Goal: Information Seeking & Learning: Learn about a topic

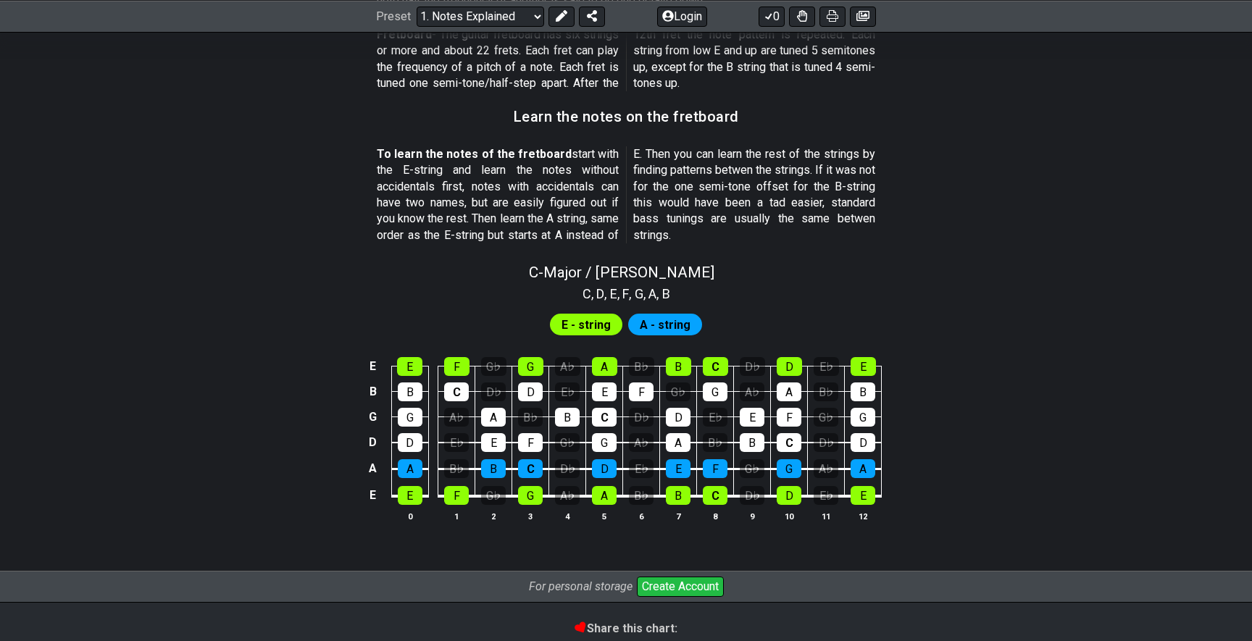
scroll to position [1373, 0]
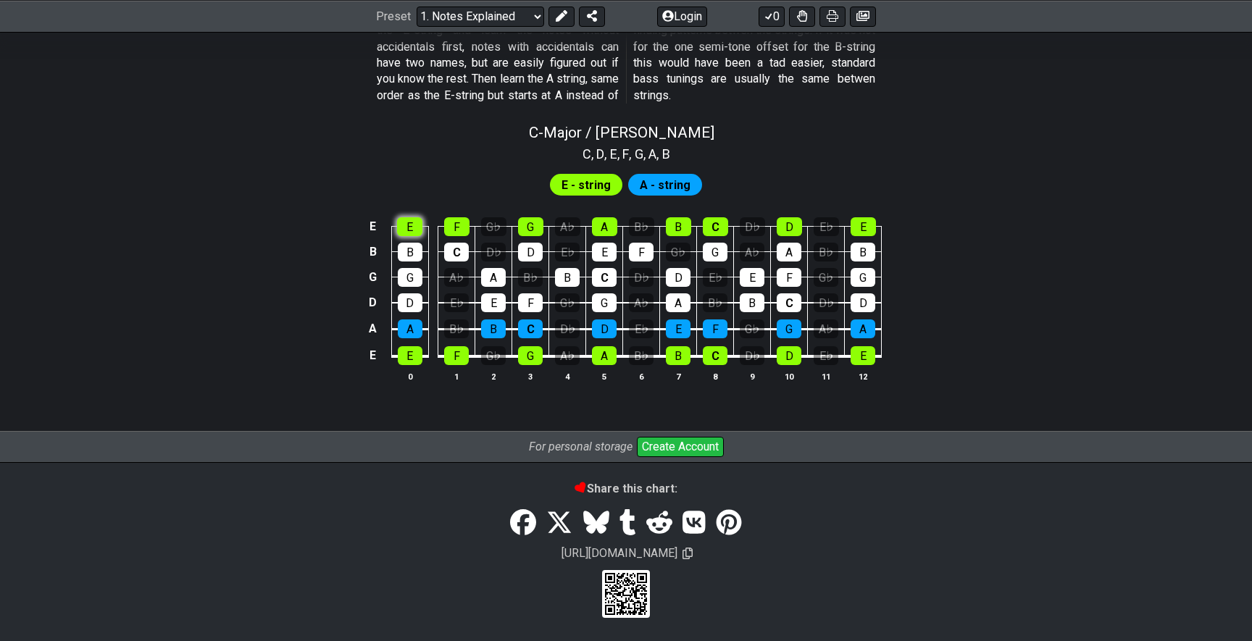
scroll to position [1305, 0]
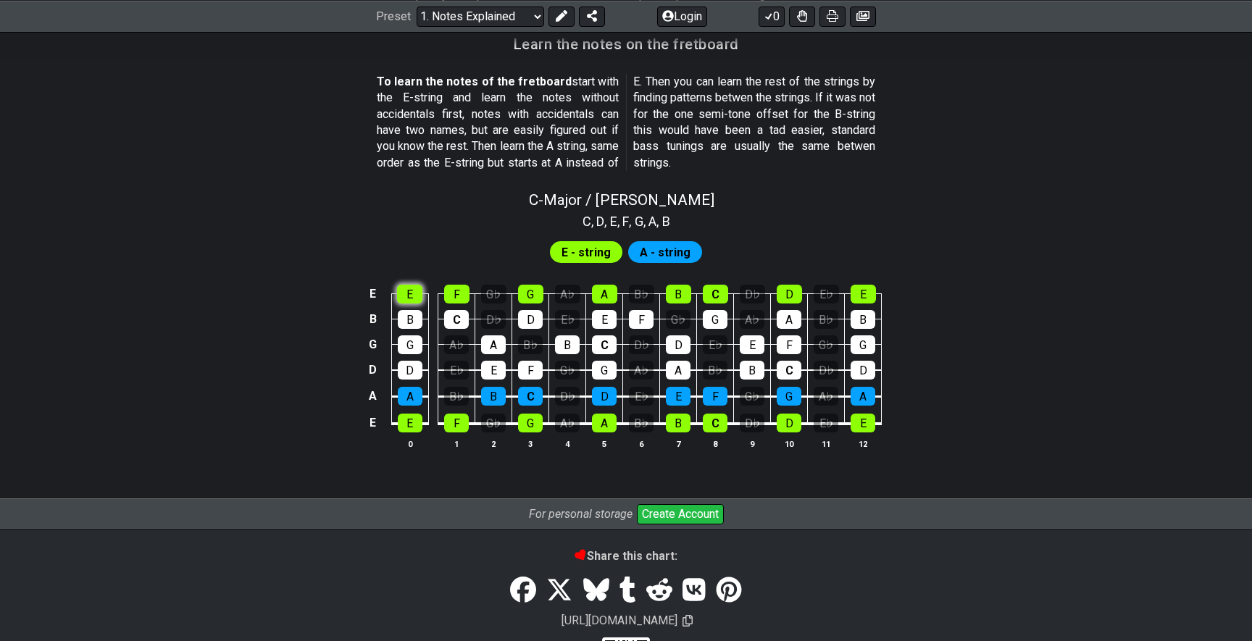
click at [408, 223] on div "C - Major / Ionian C , D , E , F , G , A , B E - string A - string E E F G♭ G A…" at bounding box center [626, 326] width 1130 height 287
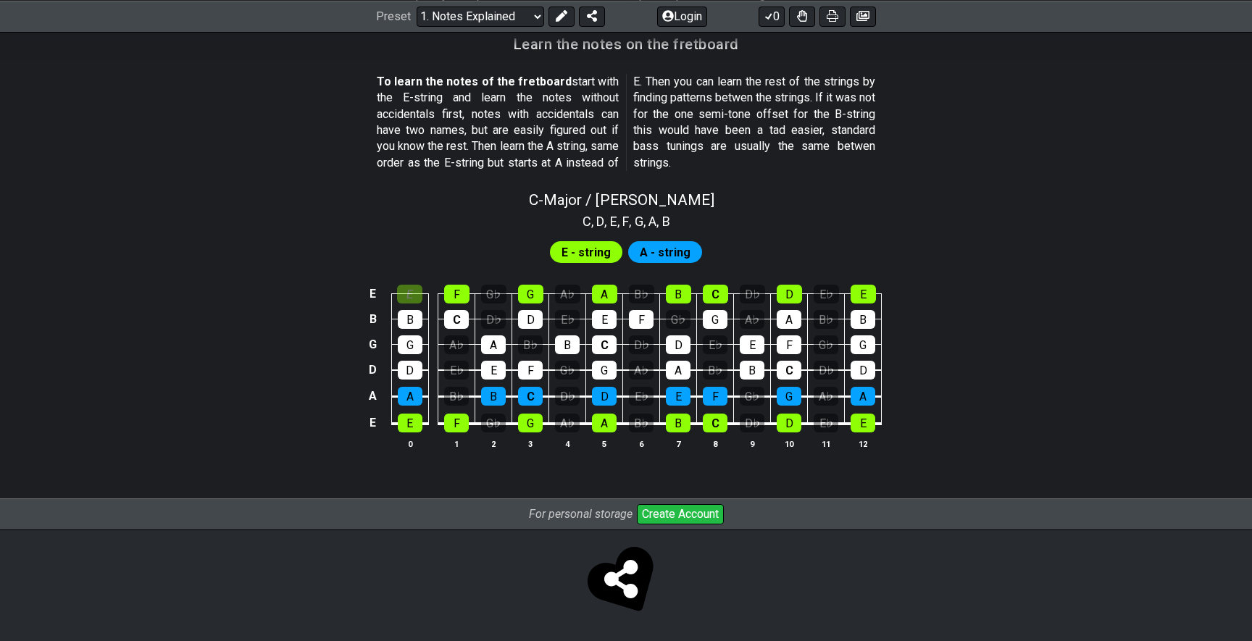
click at [426, 273] on td "E" at bounding box center [409, 281] width 37 height 25
click at [462, 286] on div "F" at bounding box center [456, 294] width 25 height 19
click at [583, 256] on span "E - string" at bounding box center [585, 252] width 49 height 21
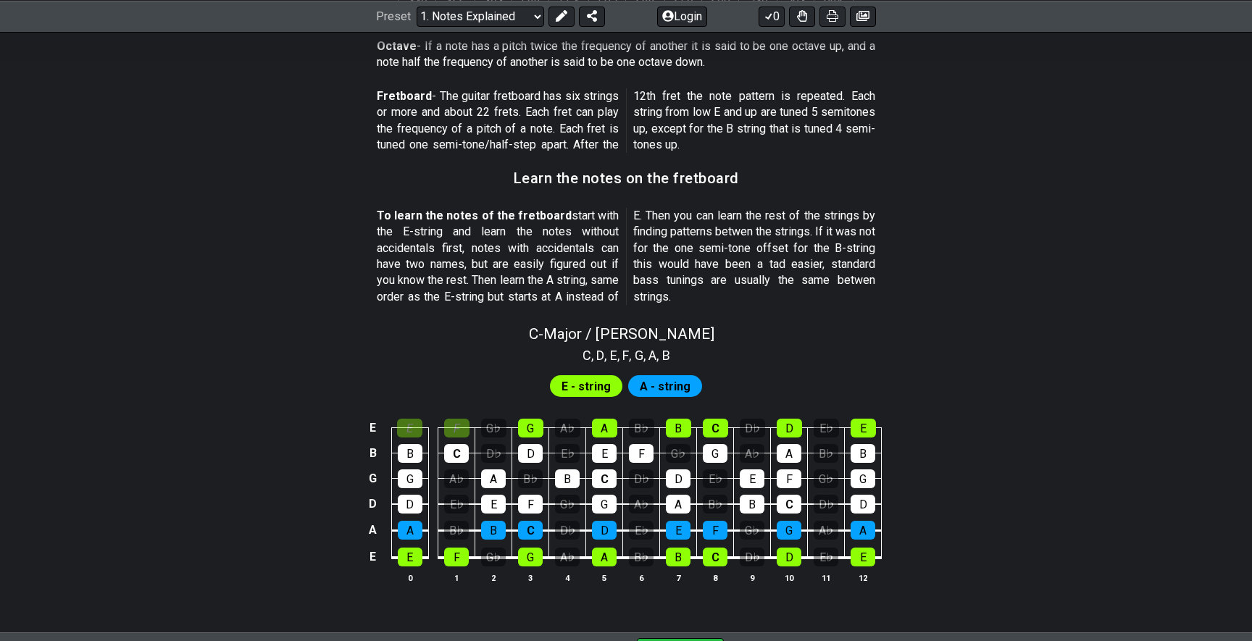
scroll to position [1186, 0]
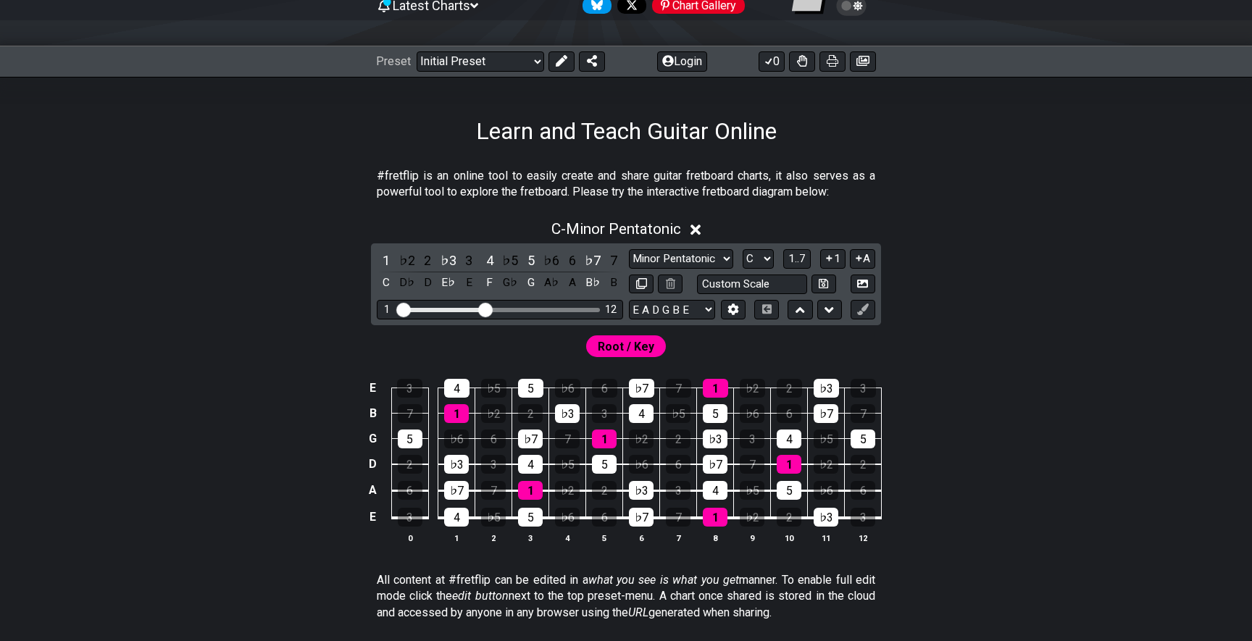
scroll to position [93, 0]
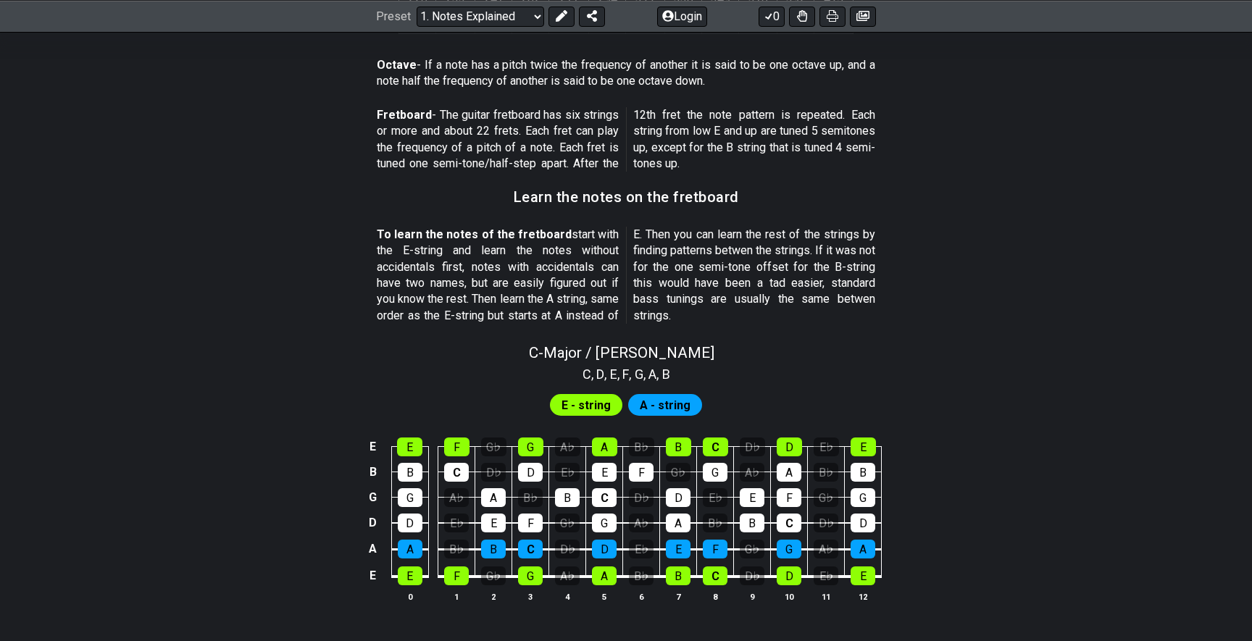
scroll to position [1152, 0]
click at [1108, 273] on section "To learn the notes of the fretboard start with the E-string and learn the notes…" at bounding box center [626, 279] width 1130 height 114
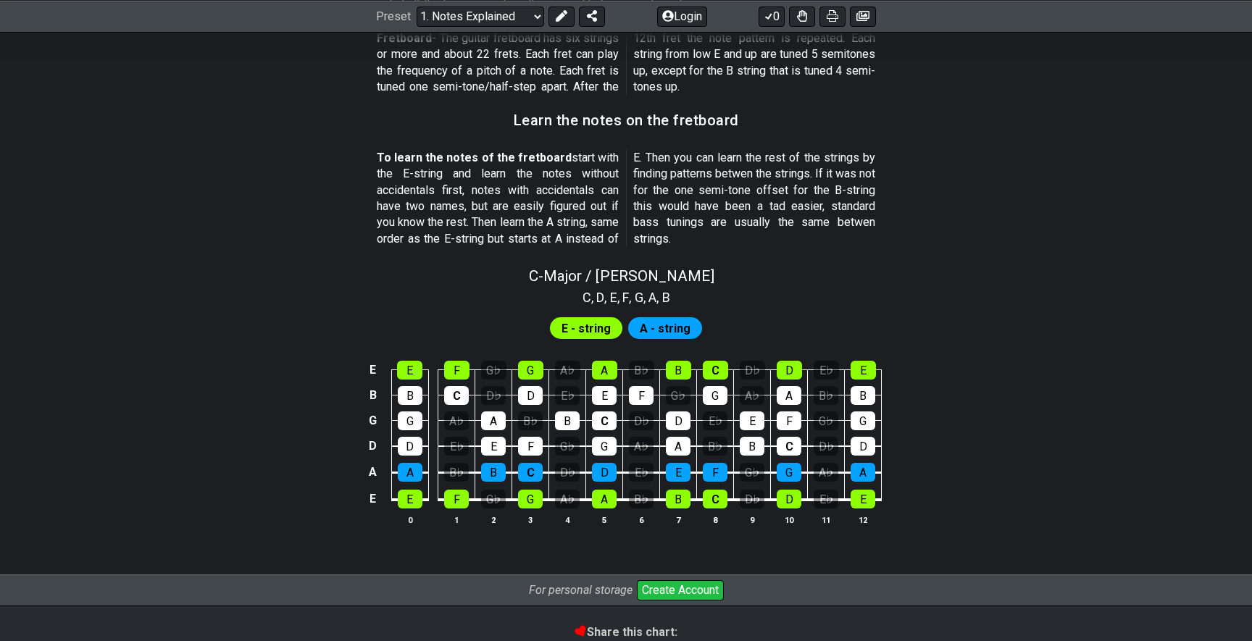
scroll to position [1234, 0]
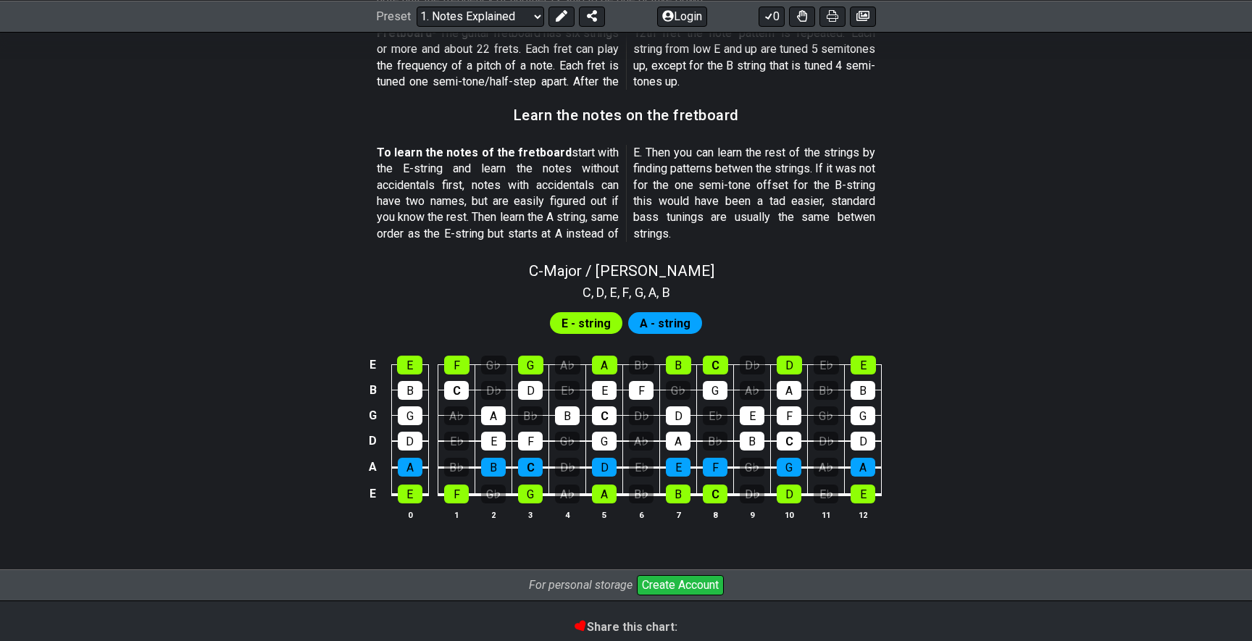
click at [591, 318] on span "E - string" at bounding box center [585, 323] width 49 height 21
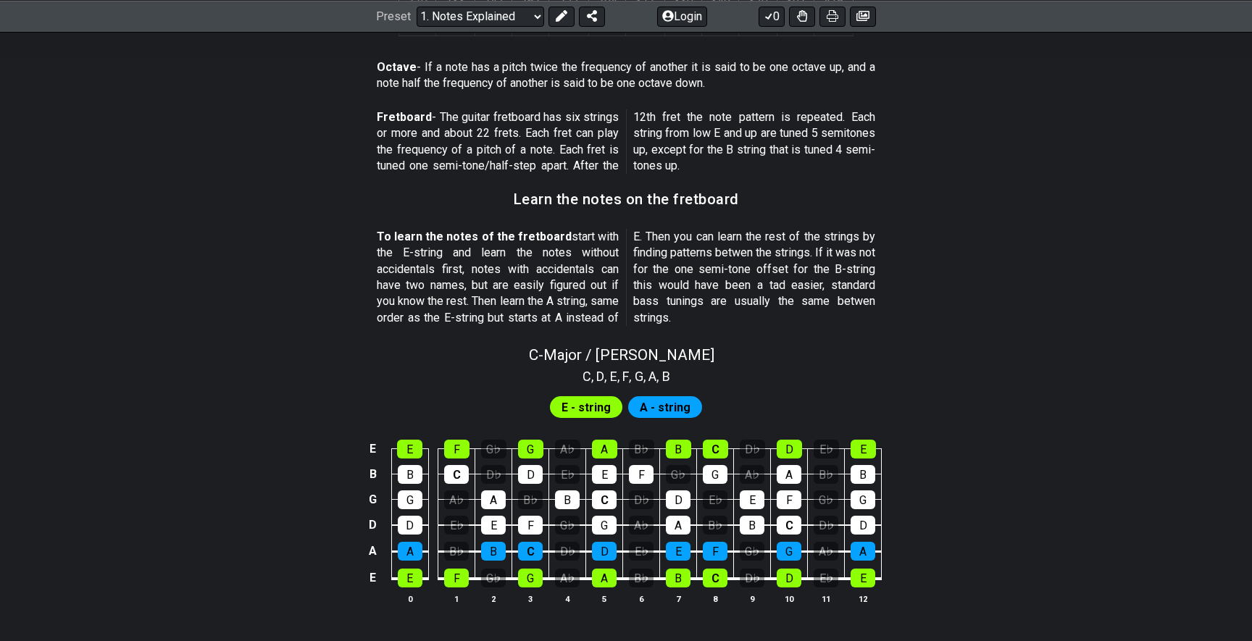
scroll to position [1373, 0]
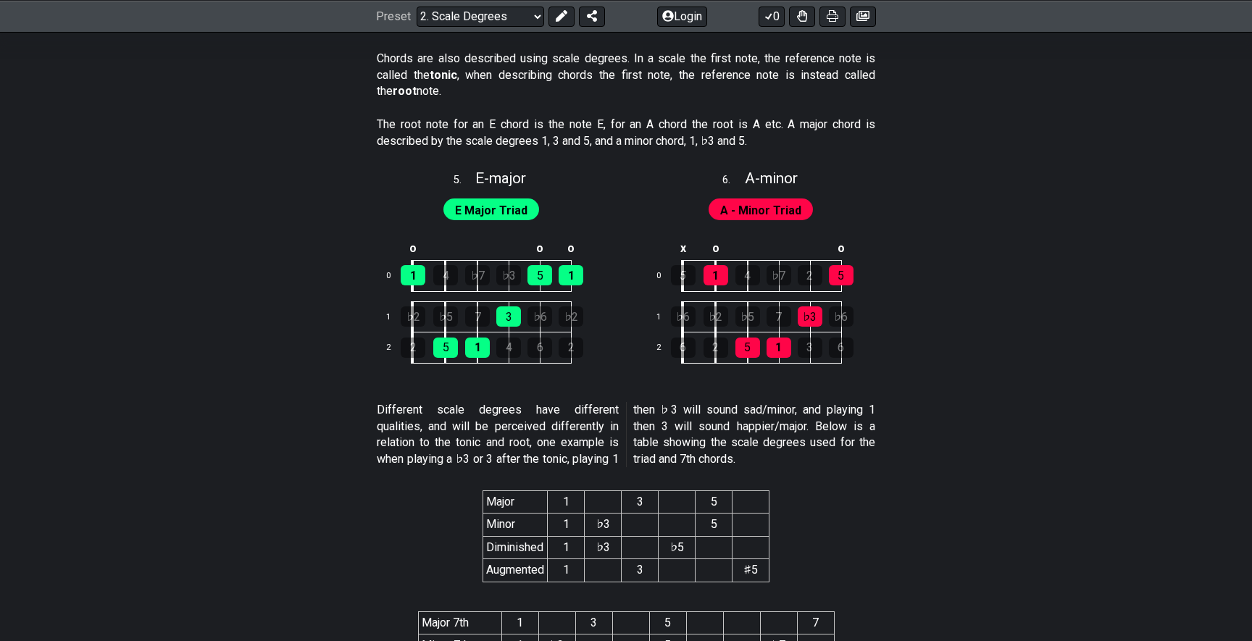
scroll to position [2415, 0]
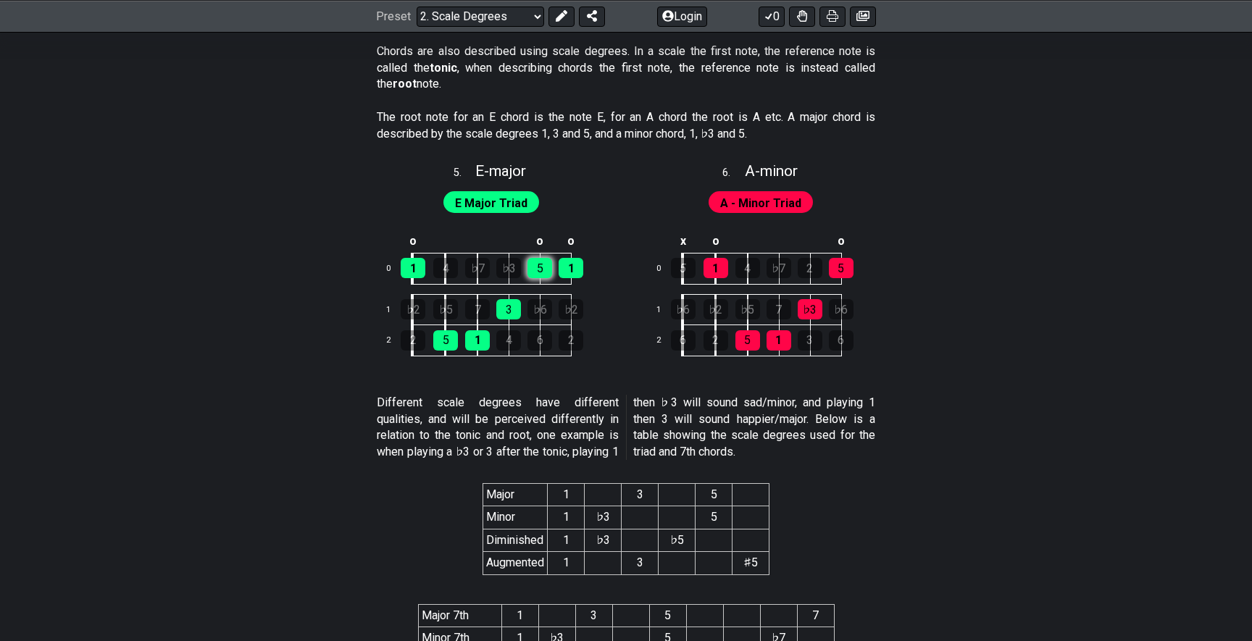
click at [543, 260] on div "5" at bounding box center [539, 268] width 25 height 20
click at [571, 261] on div "1" at bounding box center [570, 268] width 25 height 20
click at [411, 259] on div "1" at bounding box center [413, 268] width 25 height 20
click at [524, 302] on td "3" at bounding box center [524, 309] width 31 height 31
click at [514, 306] on div "3" at bounding box center [508, 309] width 25 height 20
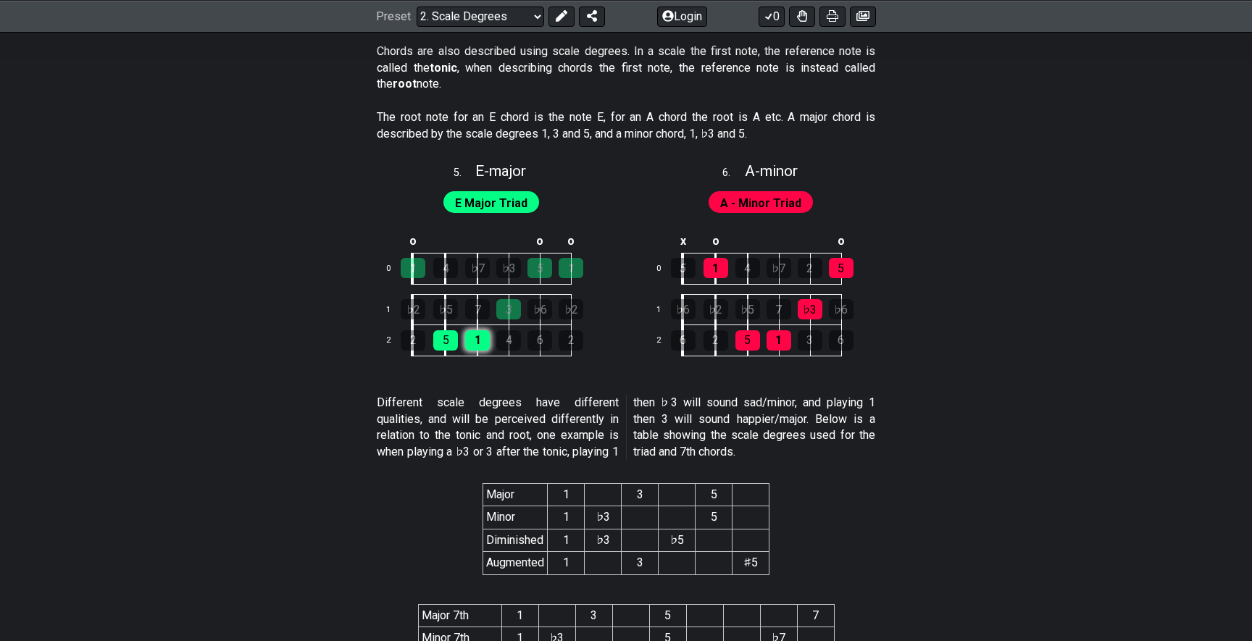
click at [474, 332] on div "1" at bounding box center [477, 340] width 25 height 20
click at [450, 332] on div "5" at bounding box center [445, 340] width 25 height 20
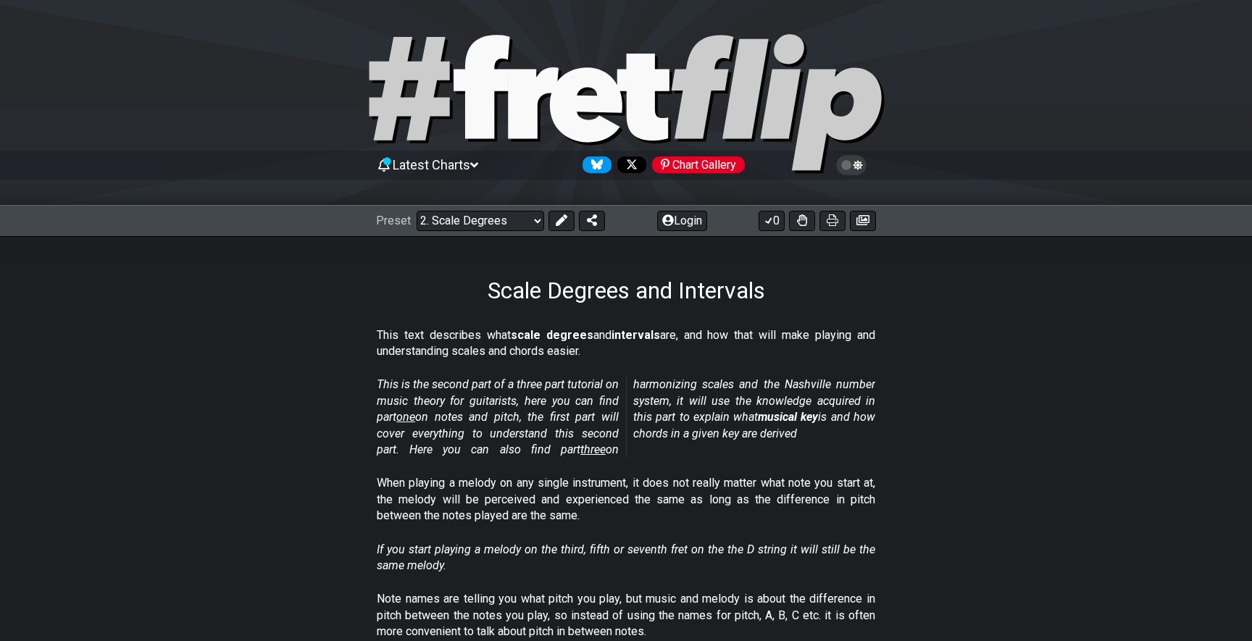
click at [477, 164] on icon at bounding box center [473, 164] width 8 height 5
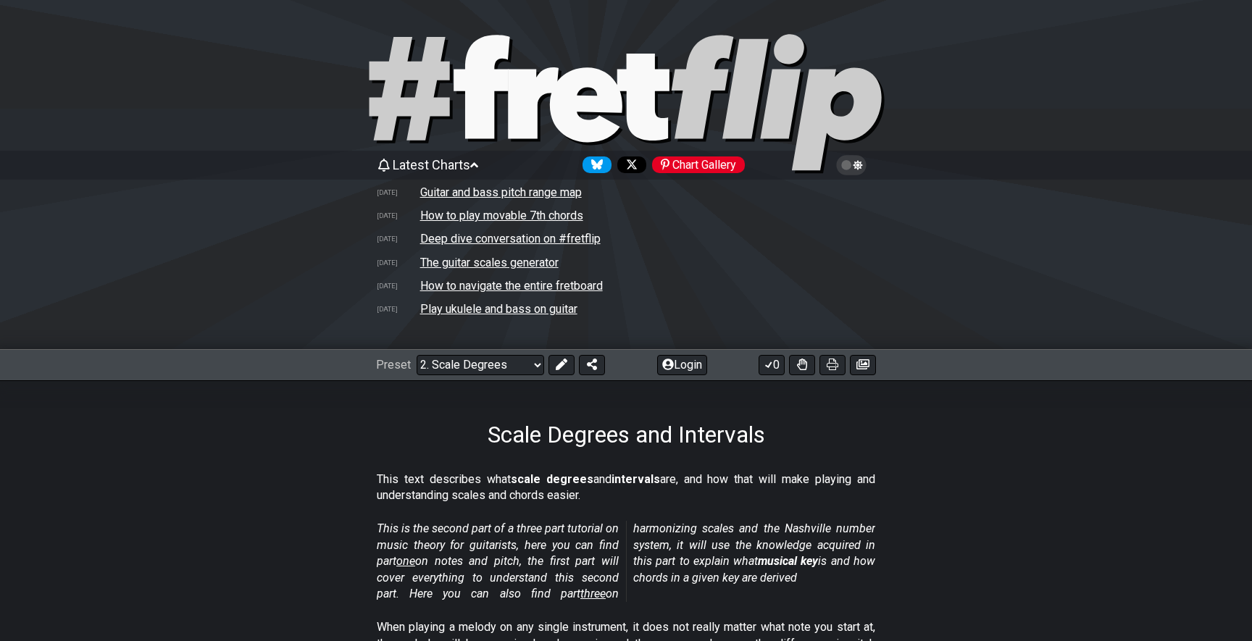
click at [477, 164] on icon at bounding box center [473, 164] width 8 height 5
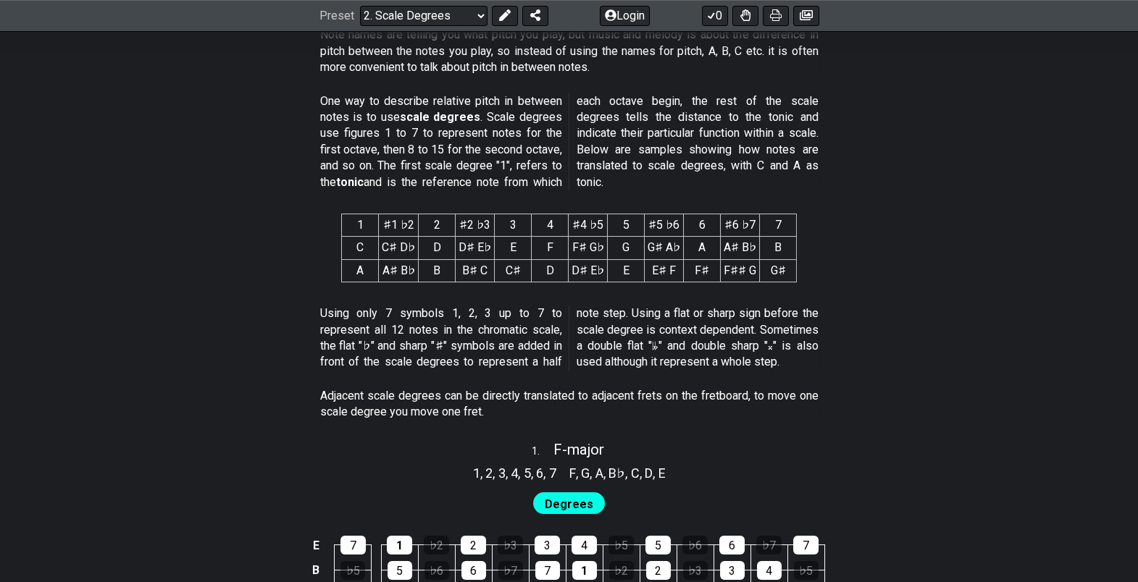
scroll to position [556, 0]
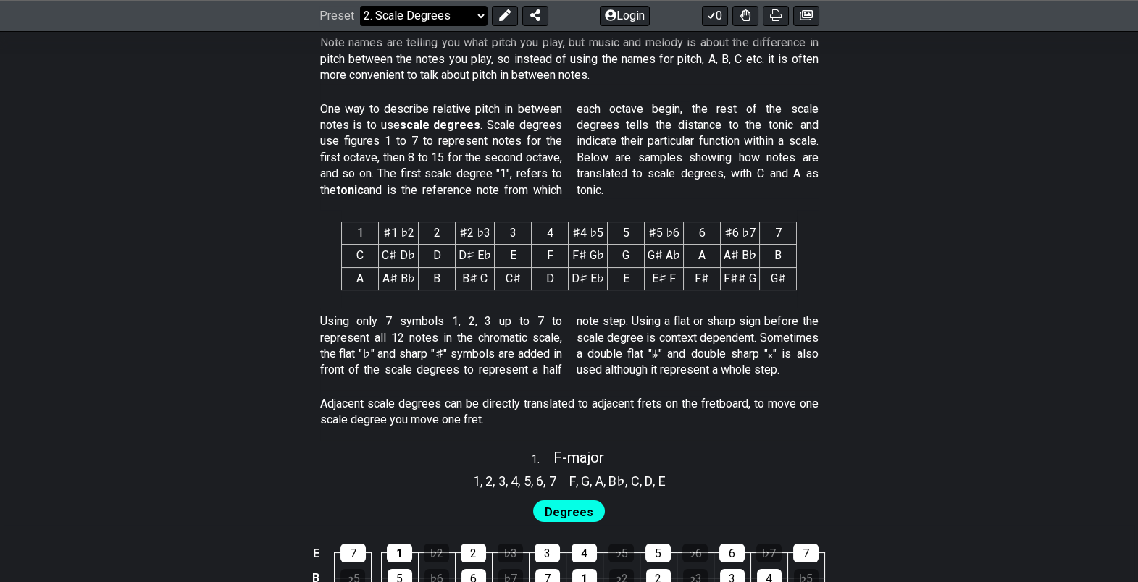
click at [483, 11] on select "Welcome to #fretflip! Initial Preset Custom Preset Minor Pentatonic Major Penta…" at bounding box center [423, 16] width 127 height 20
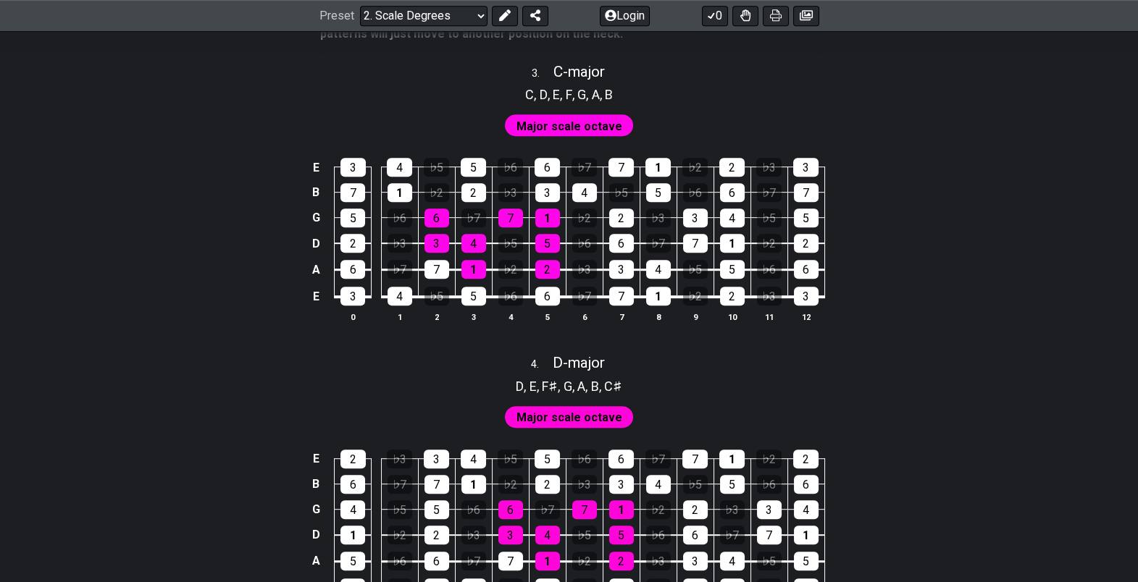
scroll to position [1723, 0]
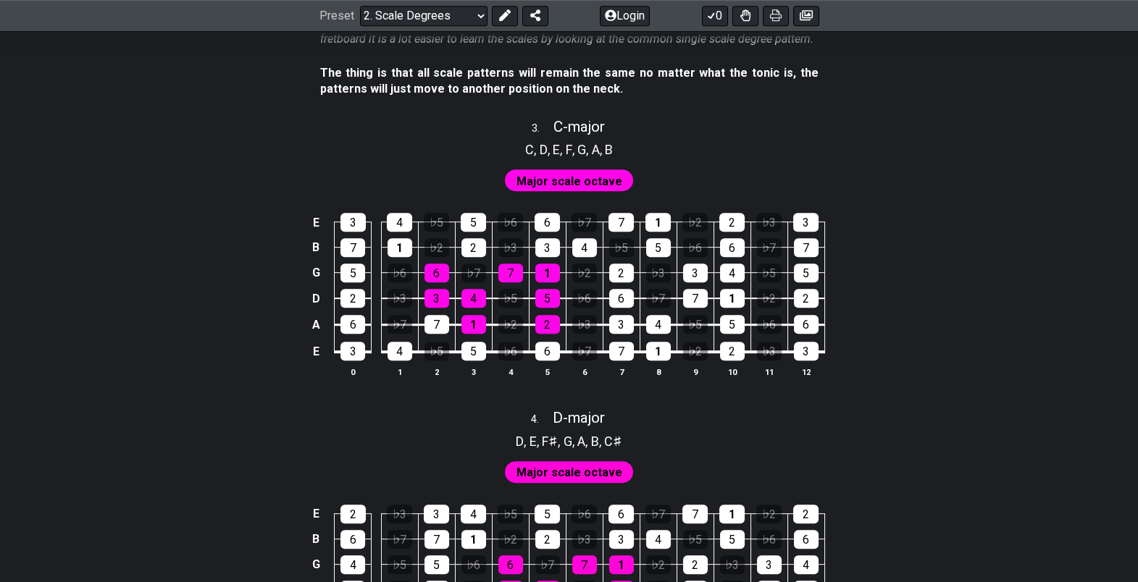
click at [585, 181] on span "Major scale octave" at bounding box center [569, 181] width 106 height 21
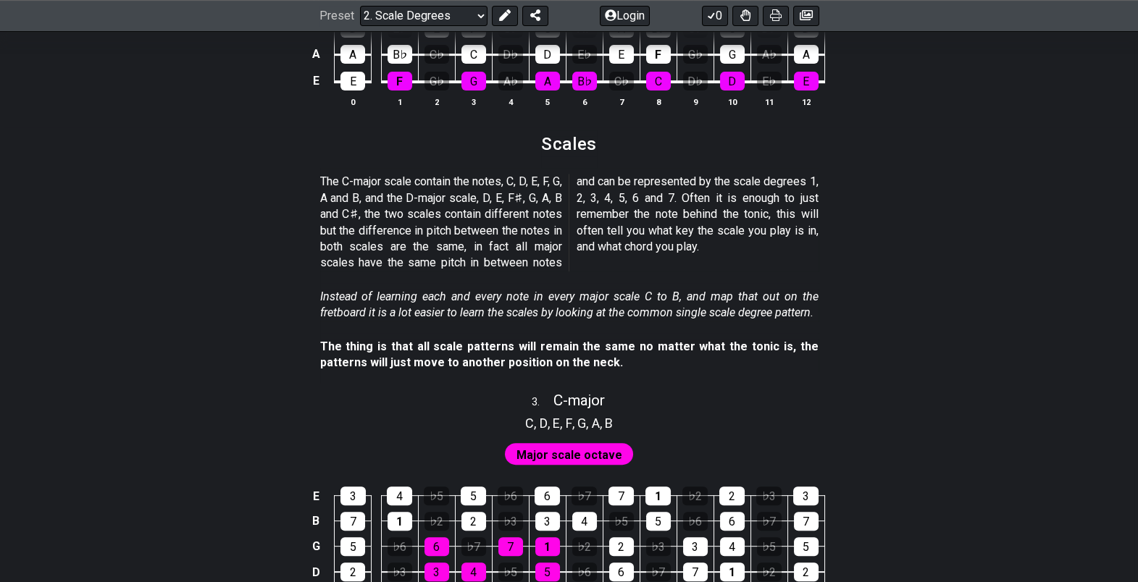
scroll to position [1454, 0]
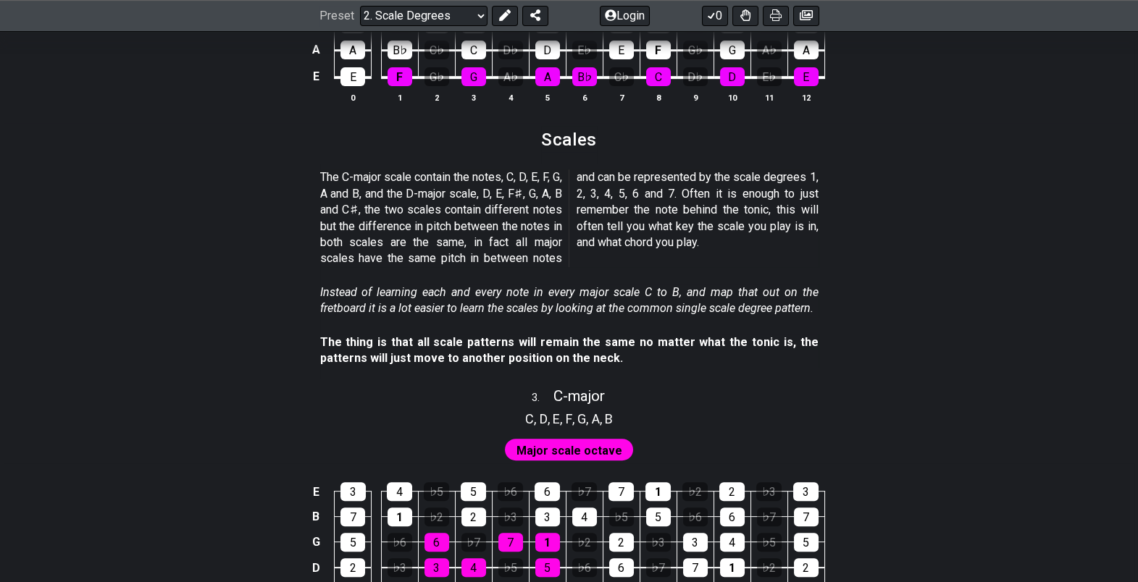
drag, startPoint x: 320, startPoint y: 173, endPoint x: 529, endPoint y: 290, distance: 239.6
drag, startPoint x: 319, startPoint y: 172, endPoint x: 506, endPoint y: 207, distance: 190.8
click at [506, 207] on section "The C-major scale contain the notes, C, D, E, F, G, A and B, and the D-major sc…" at bounding box center [569, 221] width 1130 height 114
drag, startPoint x: 576, startPoint y: 173, endPoint x: 646, endPoint y: 194, distance: 73.3
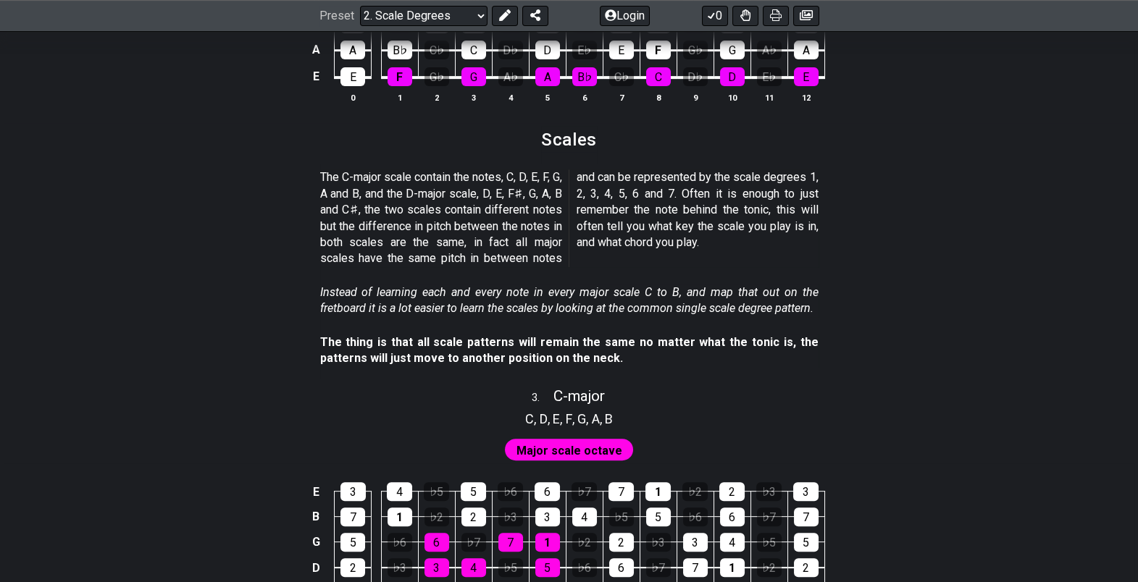
click at [646, 194] on p "The C-major scale contain the notes, C, D, E, F, G, A and B, and the D-major sc…" at bounding box center [569, 217] width 498 height 97
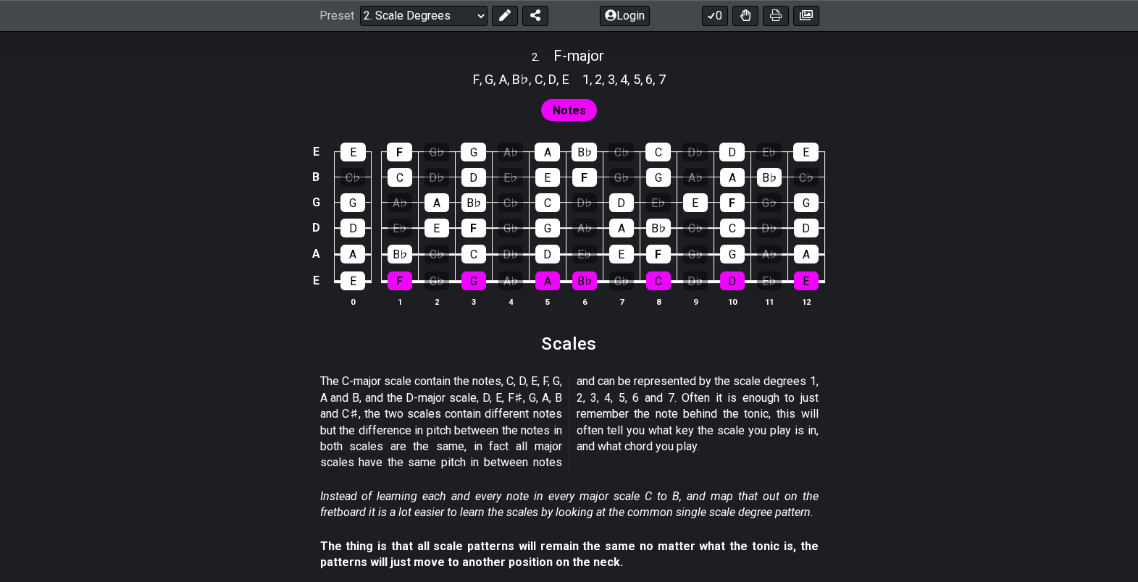
scroll to position [1252, 0]
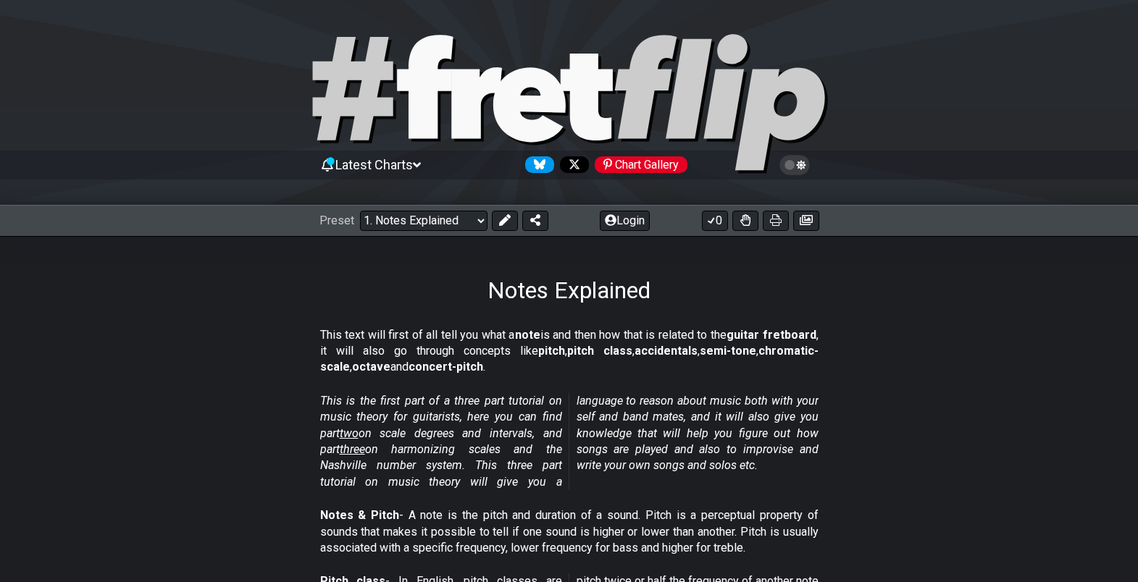
scroll to position [1373, 0]
